Goal: Transaction & Acquisition: Obtain resource

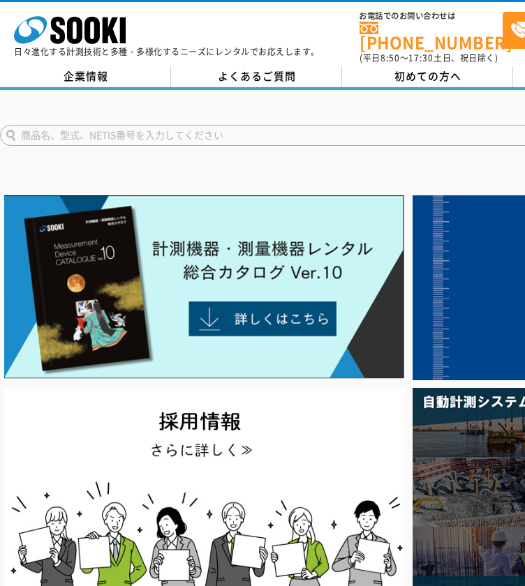
click at [207, 126] on input "text" at bounding box center [318, 135] width 637 height 21
type input "風光風速ロガー"
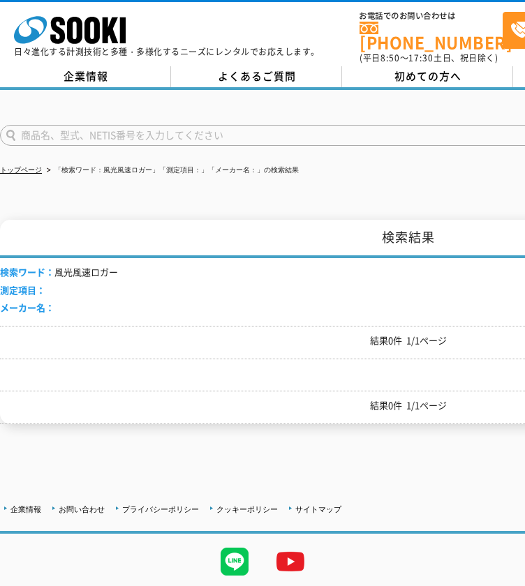
click at [62, 133] on input "text" at bounding box center [318, 135] width 637 height 21
click at [62, 125] on input "風向" at bounding box center [318, 135] width 637 height 21
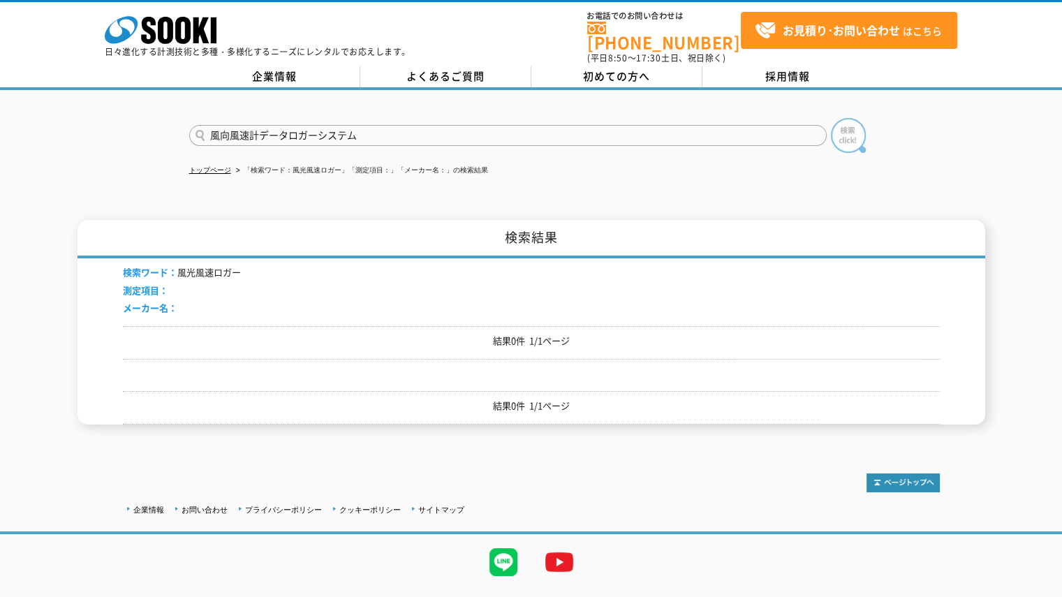
type input "風向風速計データロガーシステム"
click at [524, 124] on img at bounding box center [848, 135] width 35 height 35
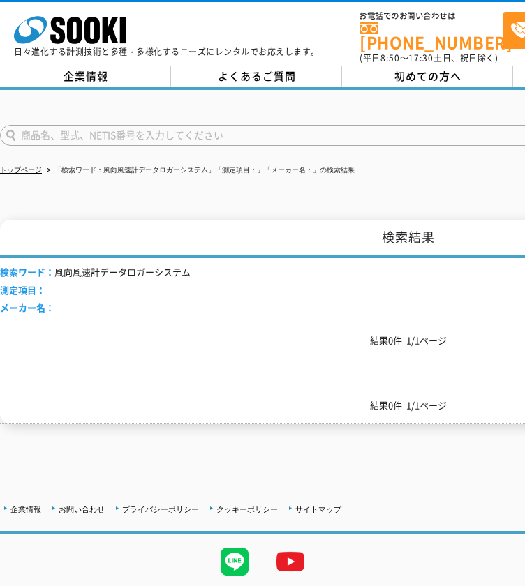
click at [0, 43] on div "株式会社 ソーキ spMenu 日々進化する計測技術と多種・多様化するニーズにレンタルでお応えします。 お電話でのお問い合わせは 0120-856-990 (…" at bounding box center [342, 33] width 684 height 63
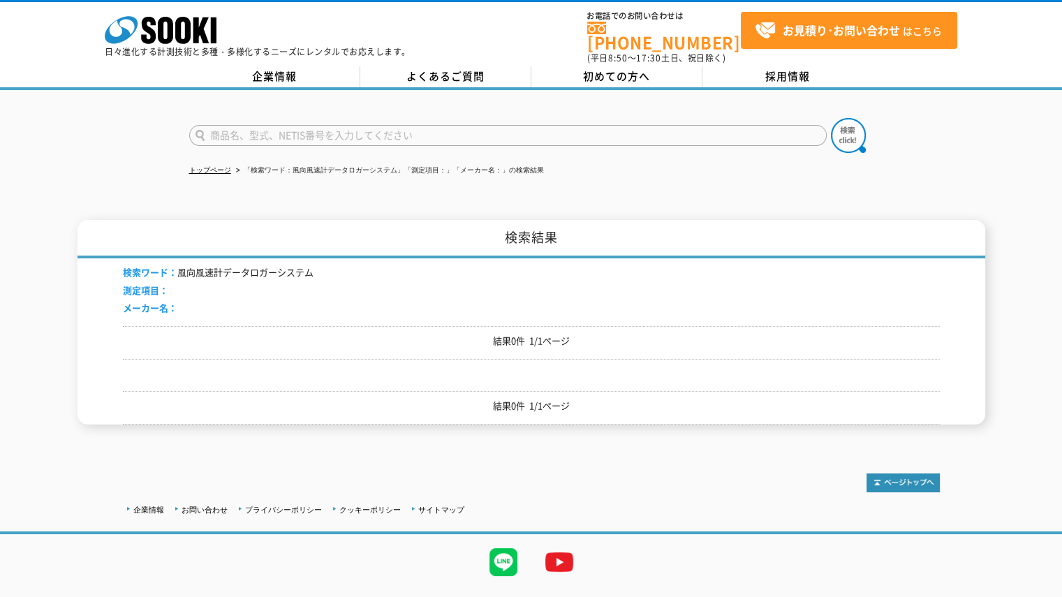
click at [320, 131] on input "text" at bounding box center [507, 135] width 637 height 21
type input "デジタルプロ"
click at [831, 118] on button at bounding box center [848, 135] width 35 height 35
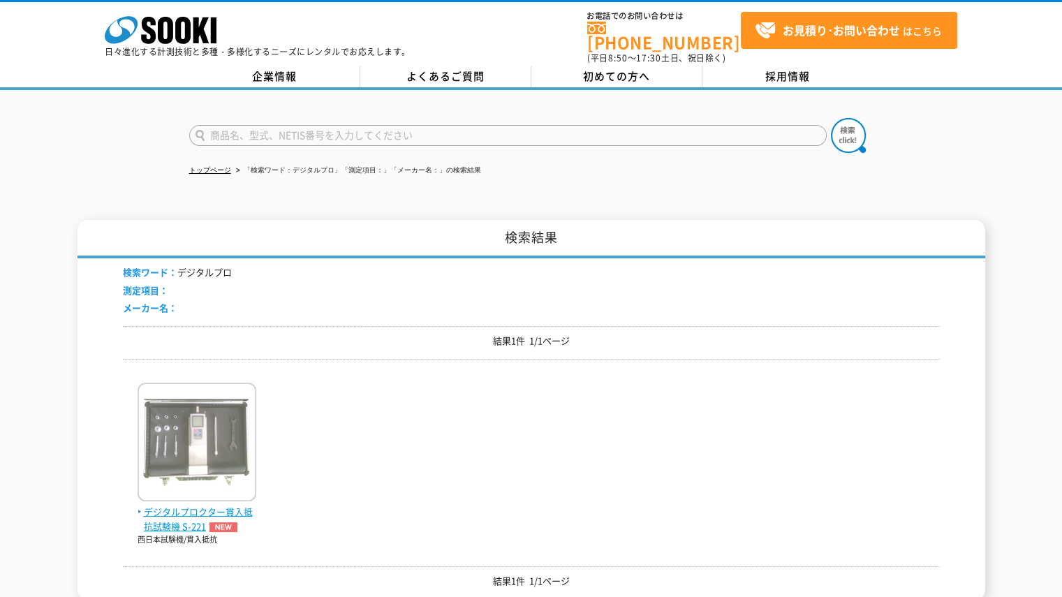
click at [215, 505] on span "デジタルプロクター貫入抵抗試験機 S-221" at bounding box center [197, 519] width 119 height 29
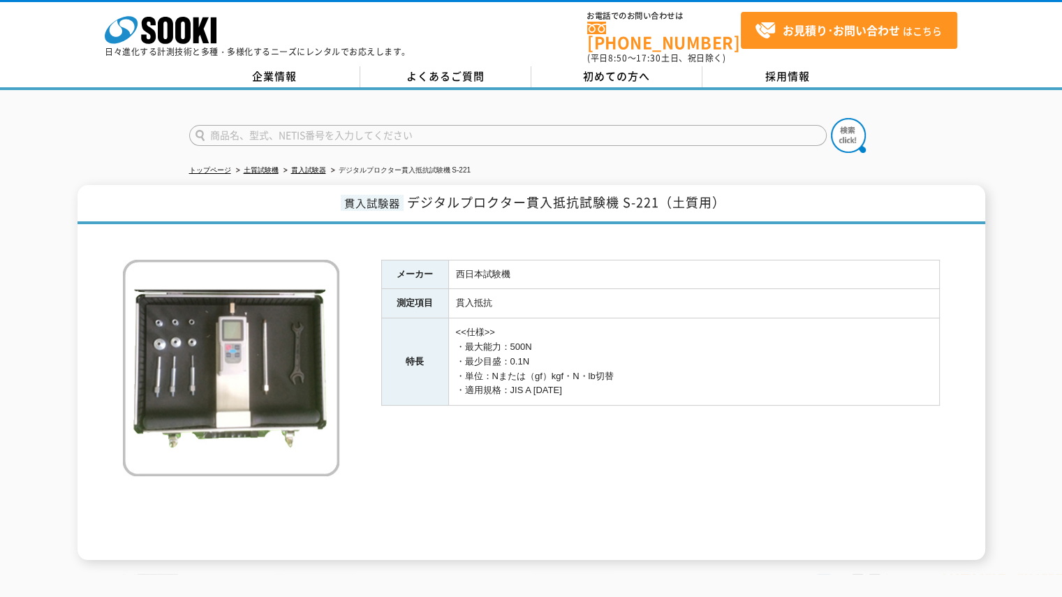
click at [290, 131] on input "text" at bounding box center [507, 135] width 637 height 21
type input "おんどとり"
click at [831, 118] on button at bounding box center [848, 135] width 35 height 35
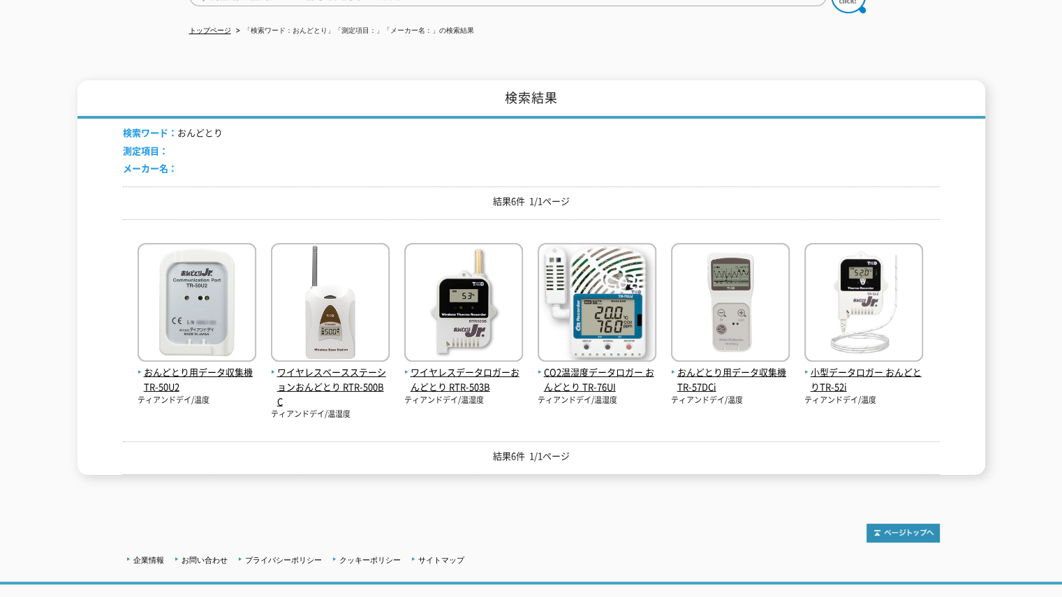
scroll to position [209, 0]
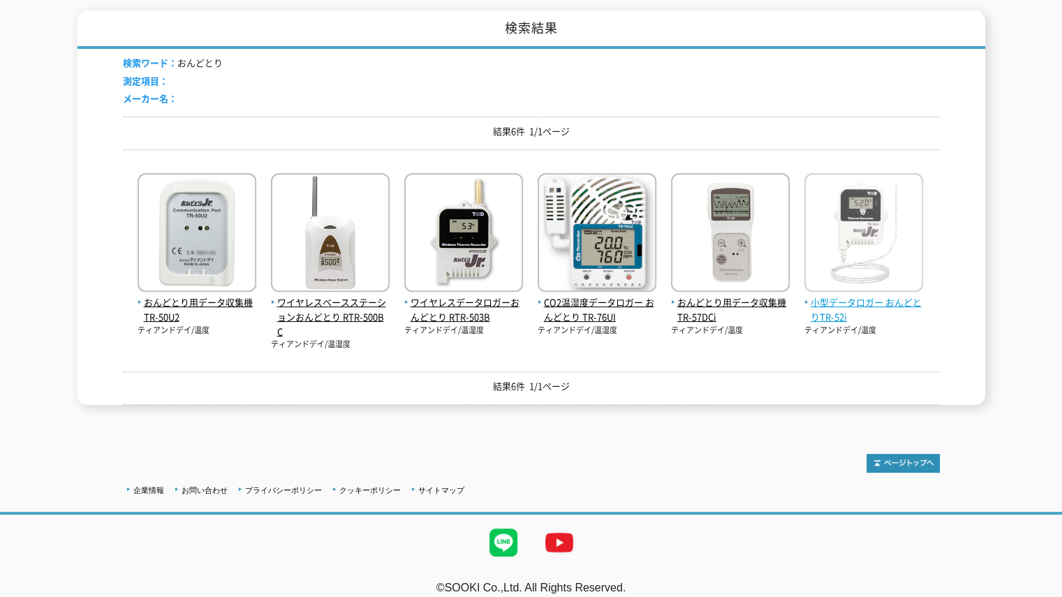
click at [827, 313] on span "小型データロガー おんどとりTR-52i" at bounding box center [863, 309] width 119 height 29
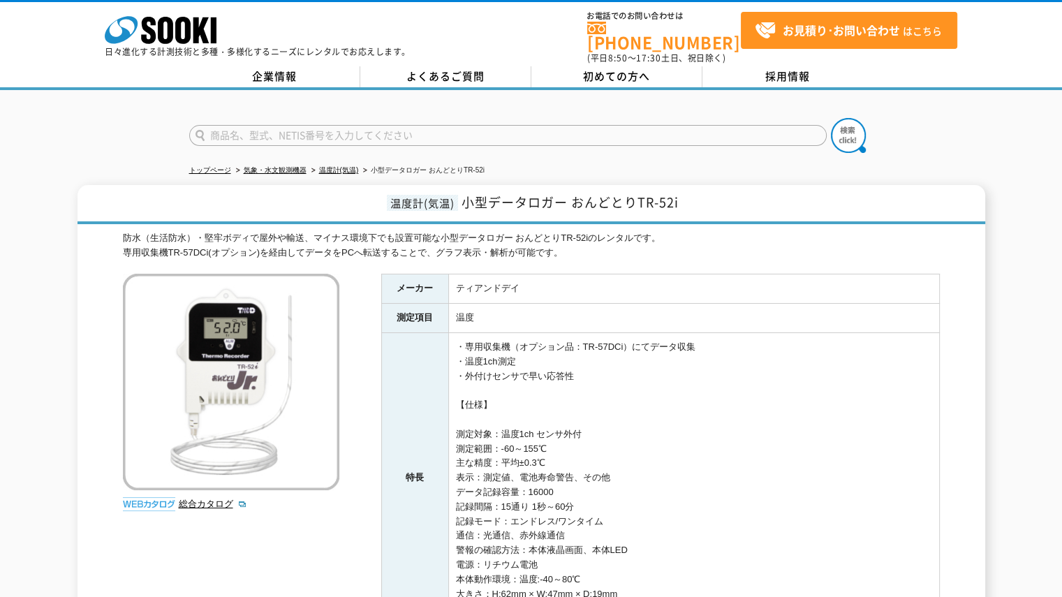
scroll to position [249, 0]
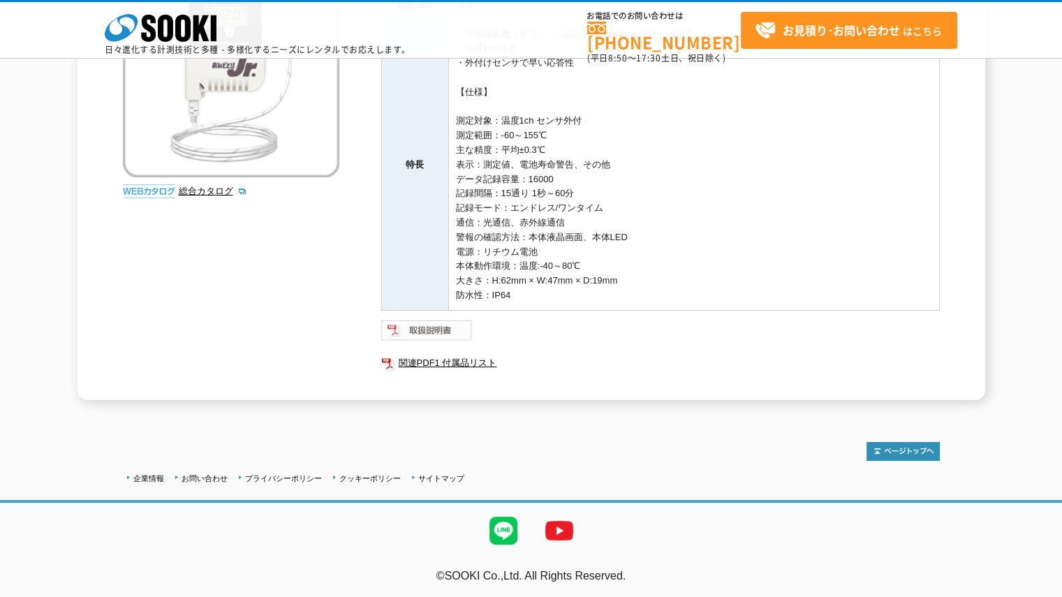
click at [435, 325] on img at bounding box center [426, 330] width 91 height 22
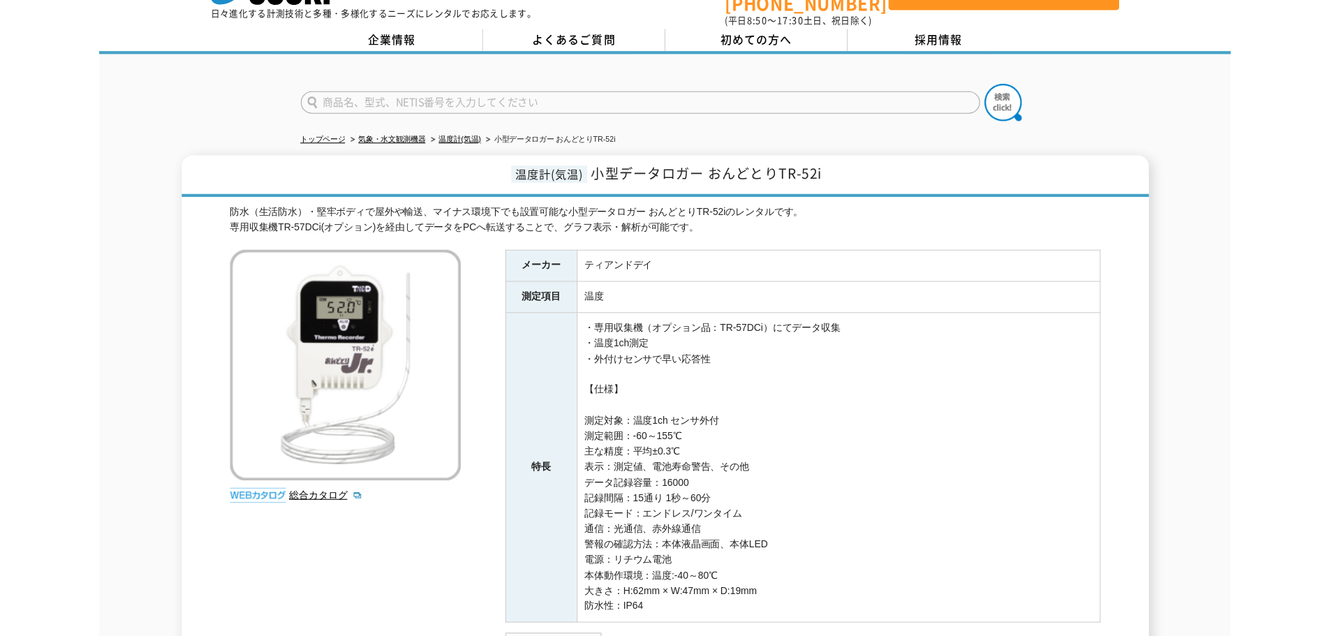
scroll to position [40, 0]
